Goal: Task Accomplishment & Management: Manage account settings

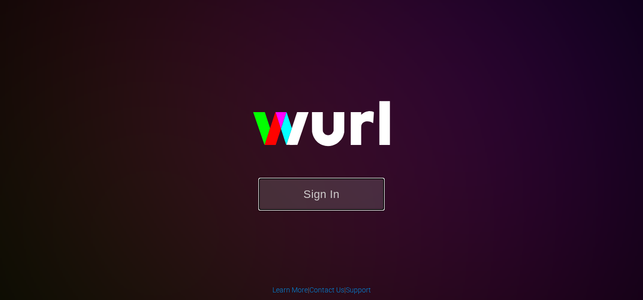
click at [337, 196] on button "Sign In" at bounding box center [321, 194] width 126 height 33
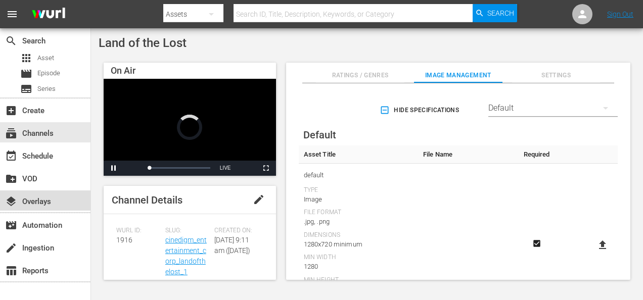
click at [44, 203] on div "layers Overlays" at bounding box center [28, 199] width 57 height 9
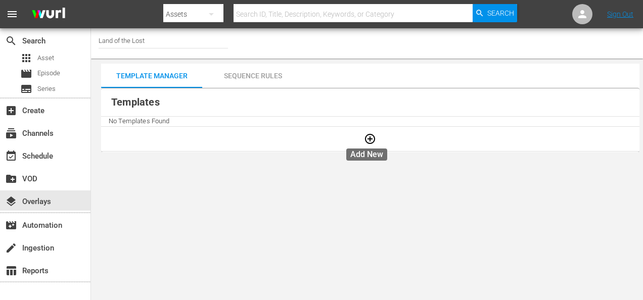
click at [366, 139] on icon "button" at bounding box center [370, 139] width 10 height 10
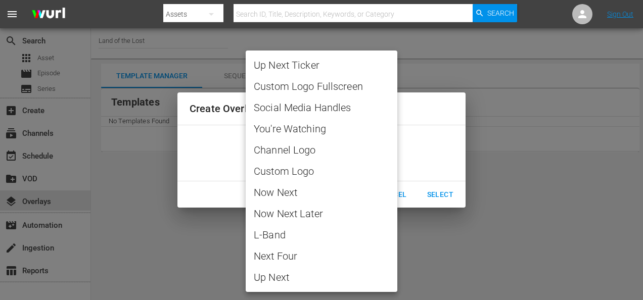
click at [395, 158] on body "menu Search By Assets Search ID, Title, Description, Keywords, or Category Sear…" at bounding box center [321, 150] width 643 height 300
drag, startPoint x: 511, startPoint y: 283, endPoint x: 468, endPoint y: 280, distance: 43.5
click at [511, 282] on div at bounding box center [321, 150] width 643 height 300
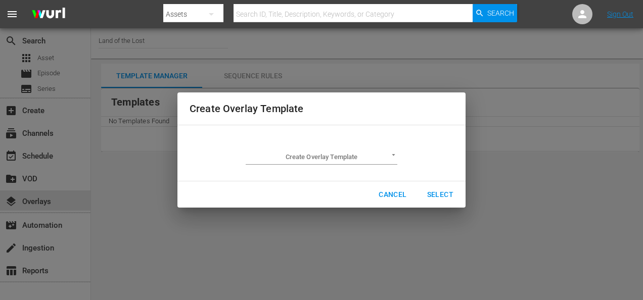
click at [48, 128] on div "Create Overlay Template Create Overlay Template ​ Cancel Select" at bounding box center [321, 150] width 630 height 288
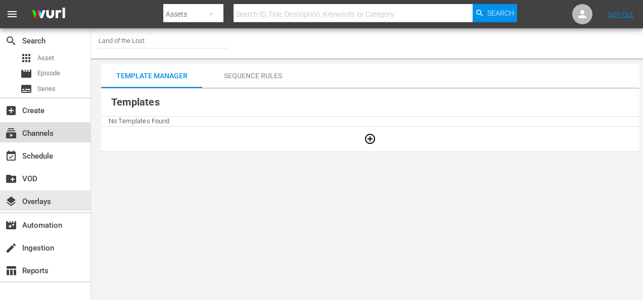
click at [43, 133] on div "subscriptions Channels" at bounding box center [28, 131] width 57 height 9
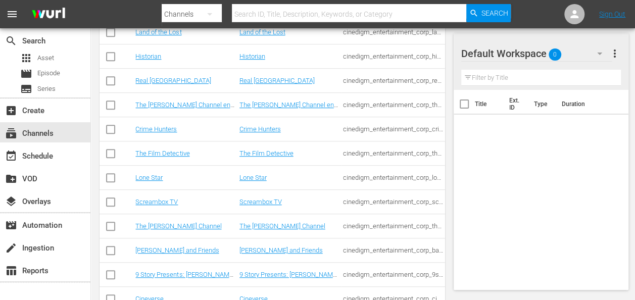
scroll to position [286, 0]
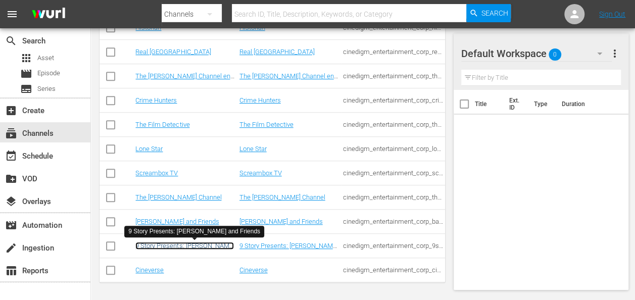
click at [174, 246] on link "9 Story Presents: [PERSON_NAME] and Friends" at bounding box center [184, 249] width 99 height 15
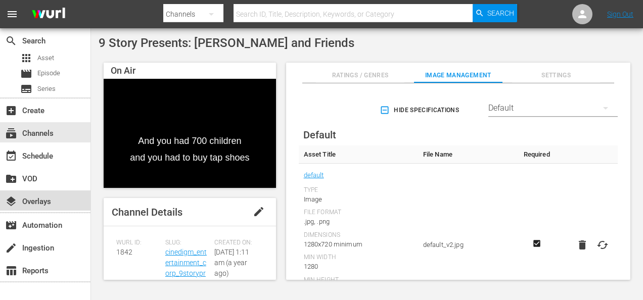
click at [51, 200] on div "layers Overlays" at bounding box center [28, 199] width 57 height 9
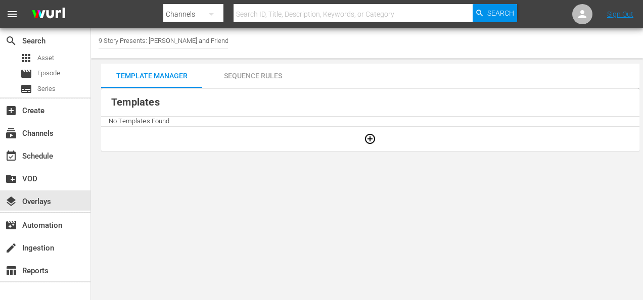
click at [266, 74] on div "Sequence Rules" at bounding box center [252, 76] width 101 height 24
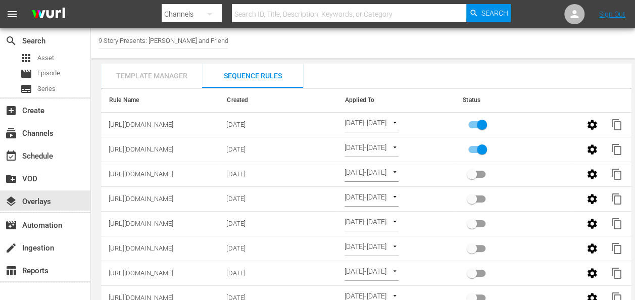
click at [140, 78] on div "Template Manager" at bounding box center [151, 76] width 101 height 24
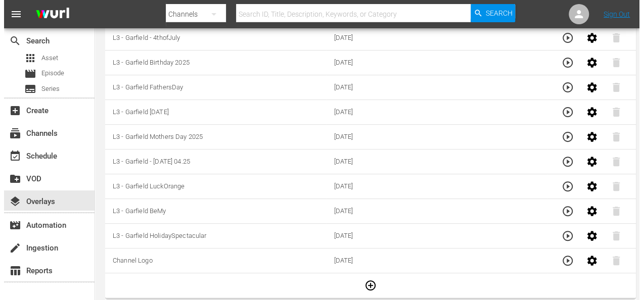
scroll to position [166, 0]
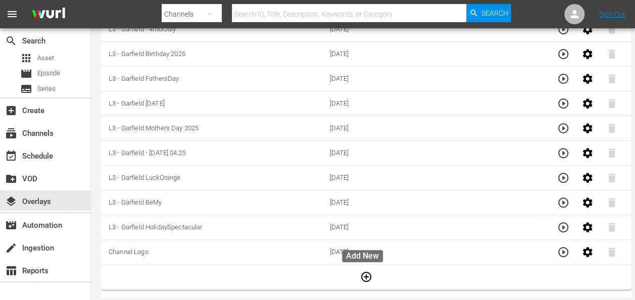
click at [367, 273] on icon "button" at bounding box center [366, 277] width 10 height 10
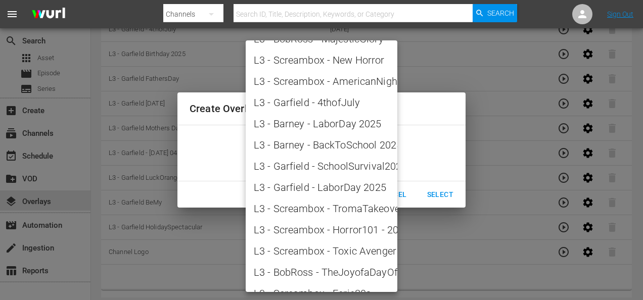
scroll to position [1263, 0]
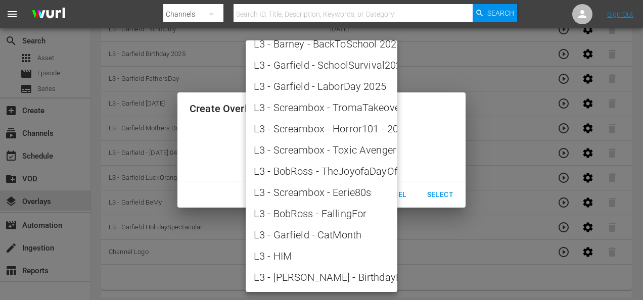
click at [353, 235] on span "L3 - Garfield - CatMonth" at bounding box center [321, 234] width 135 height 15
type input "L3 - Garfield - CatMonth"
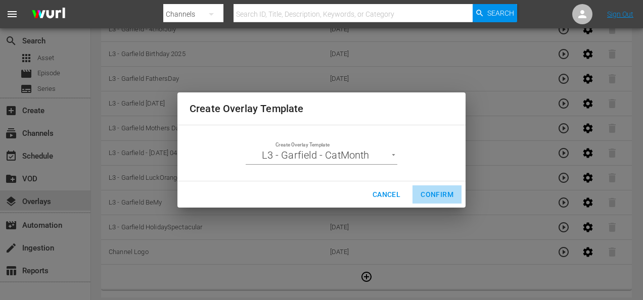
click at [442, 194] on span "Confirm" at bounding box center [436, 194] width 33 height 13
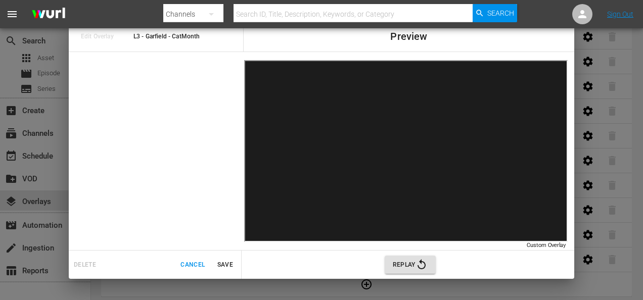
scroll to position [165, 0]
click at [411, 265] on span "Replay" at bounding box center [410, 265] width 35 height 12
click at [420, 264] on icon "button" at bounding box center [421, 265] width 12 height 12
click at [229, 264] on span "Save" at bounding box center [225, 265] width 24 height 11
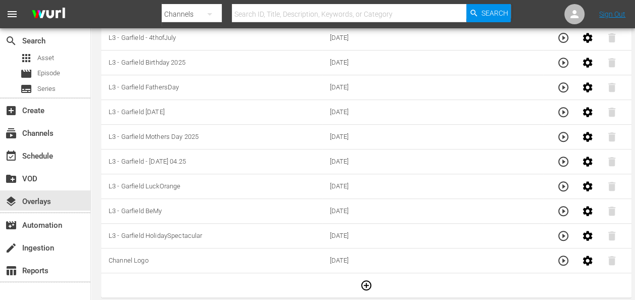
scroll to position [0, 0]
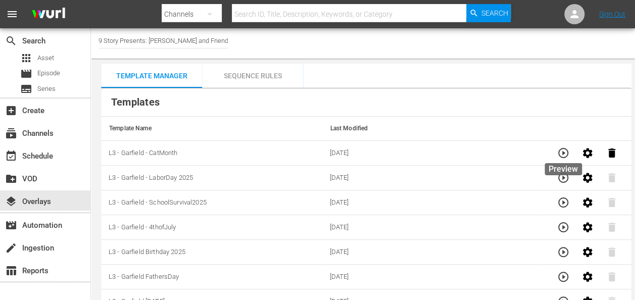
click at [567, 154] on icon "button" at bounding box center [563, 153] width 10 height 10
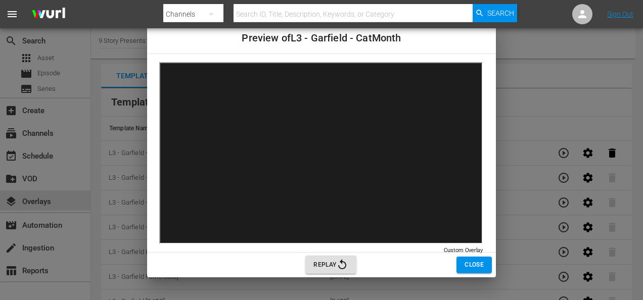
click at [475, 264] on span "Close" at bounding box center [473, 265] width 19 height 11
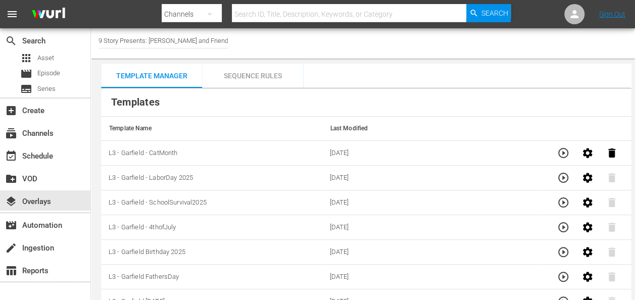
click at [253, 78] on div "Sequence Rules" at bounding box center [252, 76] width 101 height 24
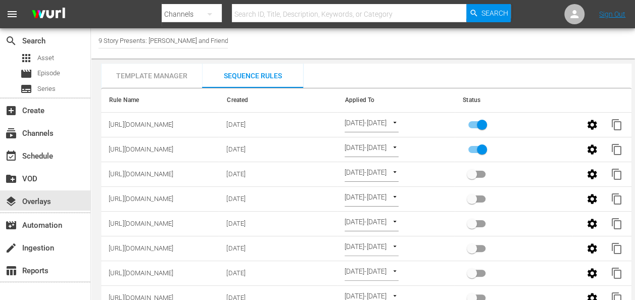
click at [475, 150] on input "primary checkbox" at bounding box center [482, 151] width 58 height 19
checkbox input "false"
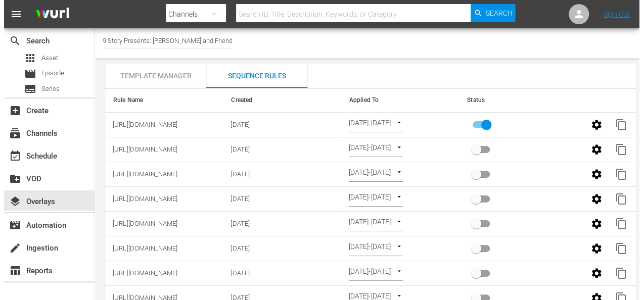
scroll to position [148, 0]
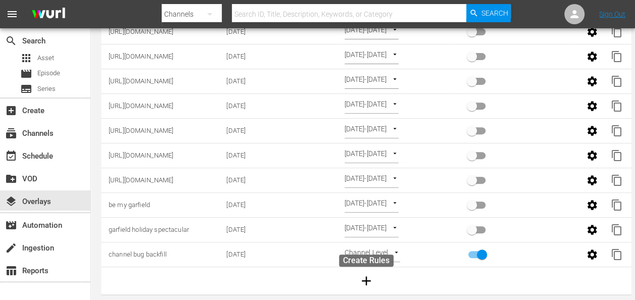
click at [366, 276] on icon "button" at bounding box center [366, 280] width 9 height 9
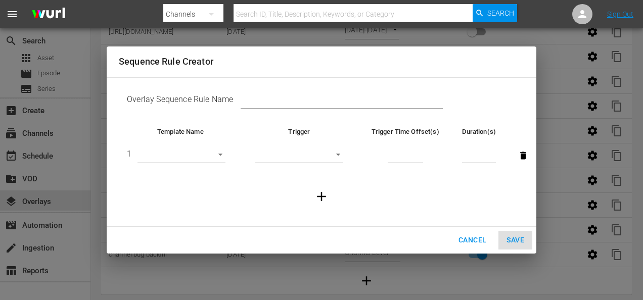
click at [309, 103] on input "text" at bounding box center [341, 101] width 202 height 15
click at [309, 102] on input "text" at bounding box center [341, 101] width 202 height 15
paste input "[URL][DOMAIN_NAME]"
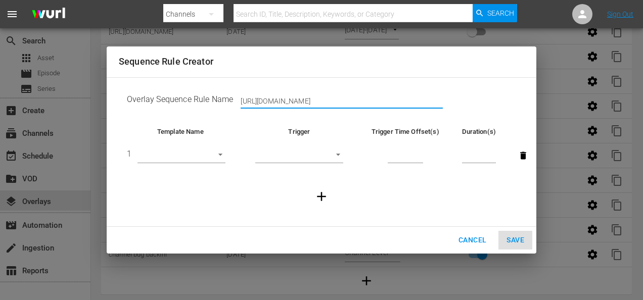
scroll to position [0, 7]
type input "[URL][DOMAIN_NAME]"
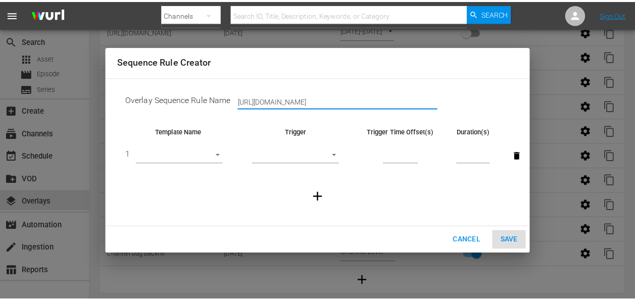
scroll to position [0, 0]
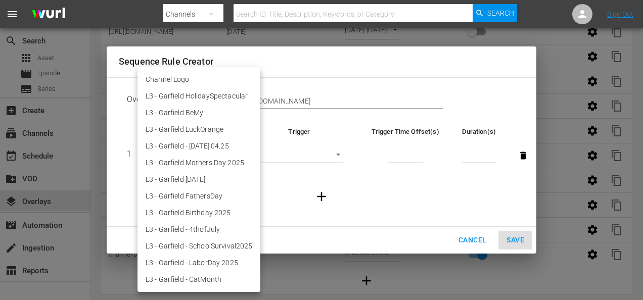
click at [199, 153] on body "menu Search By Channels Search ID, Title, Description, Keywords, or Category Se…" at bounding box center [321, 8] width 643 height 300
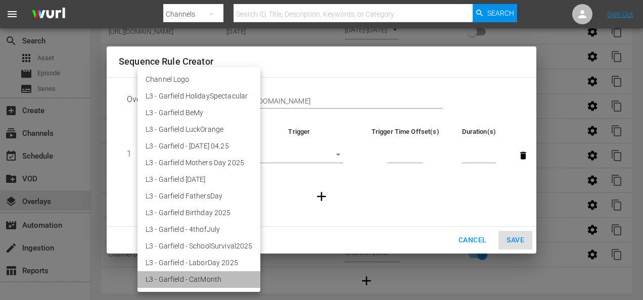
click at [200, 281] on li "L3 - Garfield - CatMonth" at bounding box center [198, 279] width 123 height 17
type input "30486"
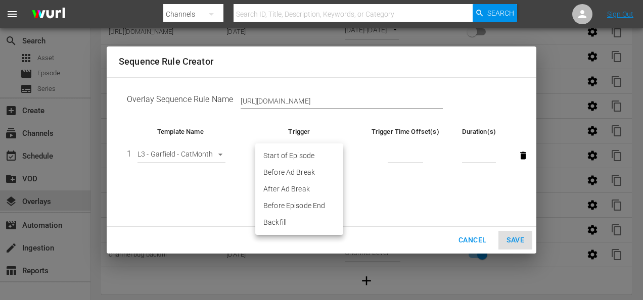
click at [290, 153] on body "menu Search By Channels Search ID, Title, Description, Keywords, or Category Se…" at bounding box center [321, 8] width 643 height 300
click at [308, 208] on li "Before Episode End" at bounding box center [299, 206] width 88 height 17
type input "END_OF_EPISODE"
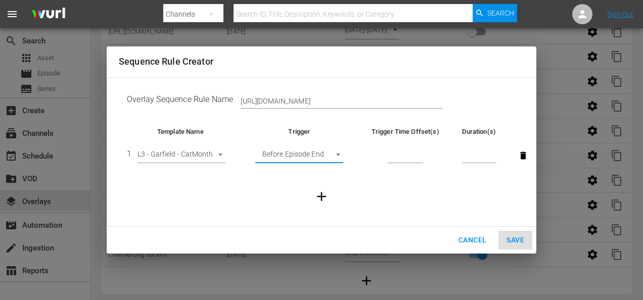
click at [398, 153] on input "number" at bounding box center [404, 156] width 35 height 15
type input "60"
click at [474, 153] on input "number" at bounding box center [479, 156] width 34 height 15
type input "30"
click at [436, 208] on td at bounding box center [321, 196] width 405 height 43
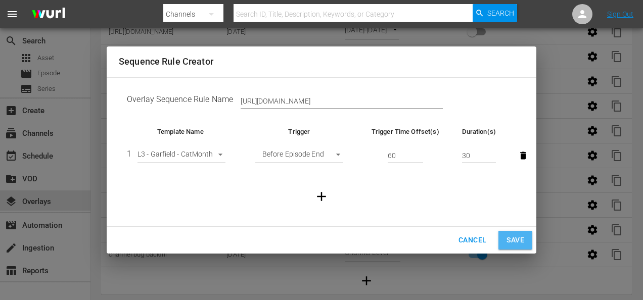
click at [519, 239] on span "Save" at bounding box center [515, 240] width 18 height 13
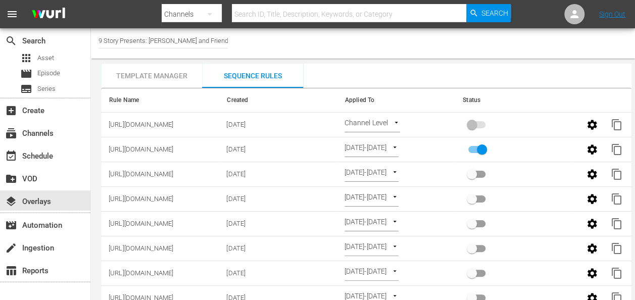
click at [397, 123] on body "menu Search By Channels Search ID, Title, Description, Keywords, or Category Se…" at bounding box center [317, 150] width 635 height 300
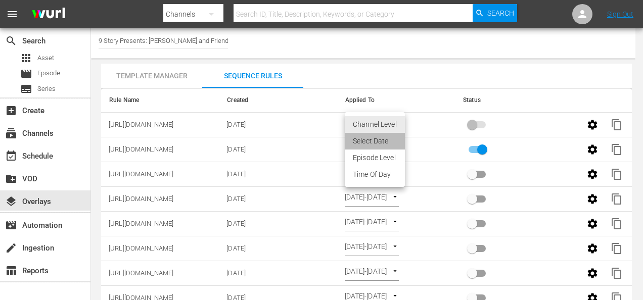
click at [381, 142] on li "Select Date" at bounding box center [375, 141] width 60 height 17
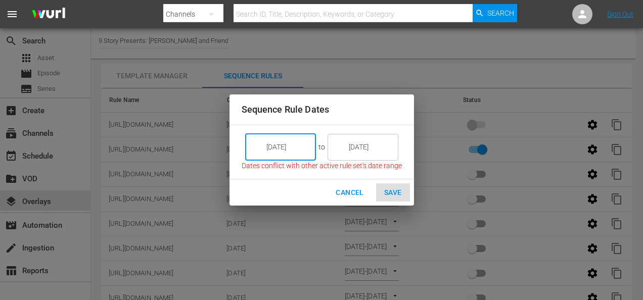
click at [303, 149] on input "[DATE]" at bounding box center [287, 146] width 57 height 27
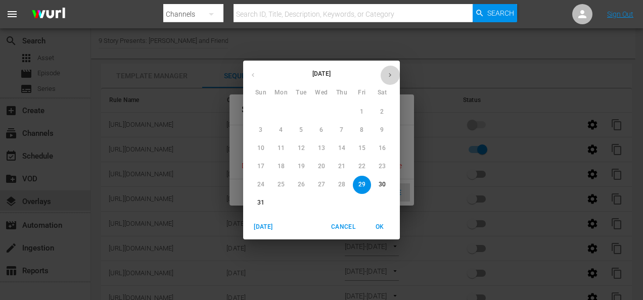
click at [394, 76] on button "button" at bounding box center [390, 75] width 20 height 20
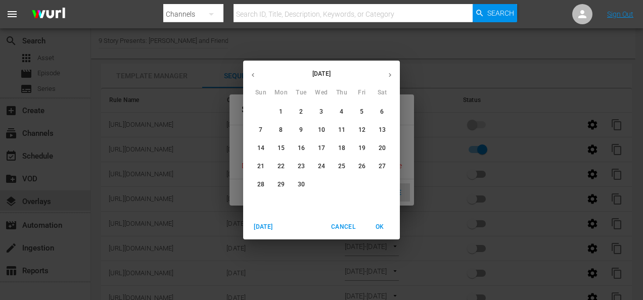
click at [318, 112] on span "3" at bounding box center [321, 112] width 18 height 9
type input "[DATE]"
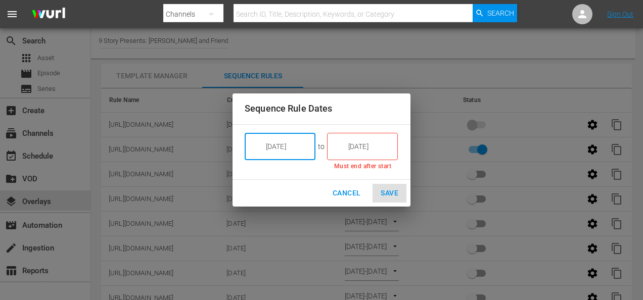
click at [374, 146] on input "[DATE]" at bounding box center [369, 146] width 57 height 27
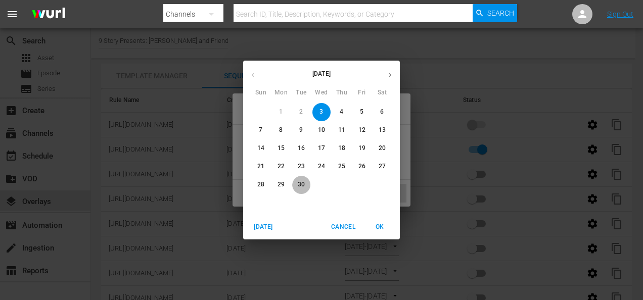
click at [306, 186] on span "30" at bounding box center [301, 184] width 18 height 9
type input "[DATE]"
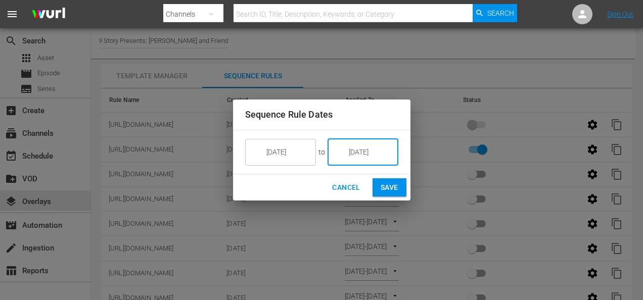
click at [394, 188] on span "Save" at bounding box center [389, 187] width 18 height 13
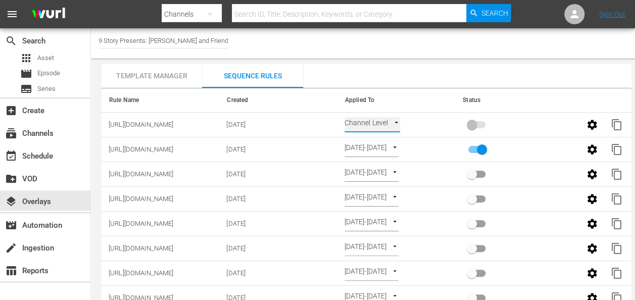
type input "SELECT_DATE"
click at [480, 123] on input "primary checkbox" at bounding box center [472, 126] width 58 height 19
checkbox input "true"
